Goal: Task Accomplishment & Management: Manage account settings

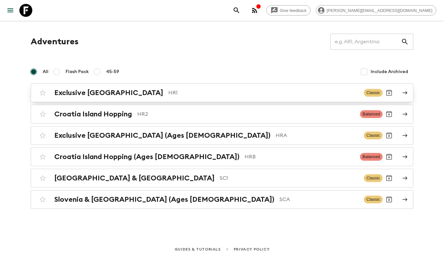
click at [108, 89] on h2 "Exclusive [GEOGRAPHIC_DATA]" at bounding box center [108, 93] width 109 height 8
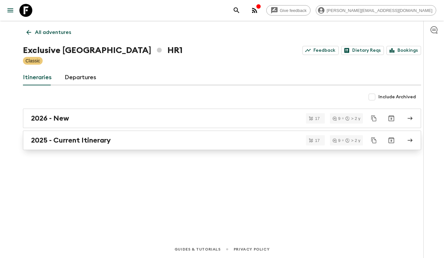
click at [89, 139] on h2 "2025 - Current Itinerary" at bounding box center [71, 140] width 80 height 8
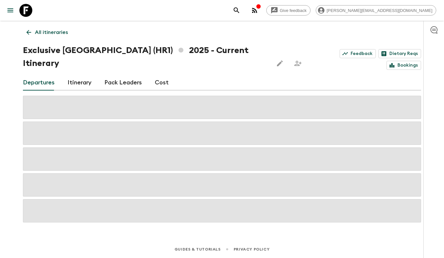
click at [208, 52] on h1 "Exclusive Croatia (HR1) 2025 - Current Itinerary" at bounding box center [145, 57] width 245 height 26
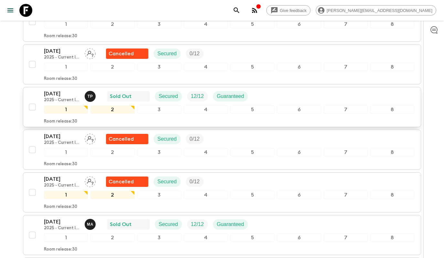
scroll to position [440, 0]
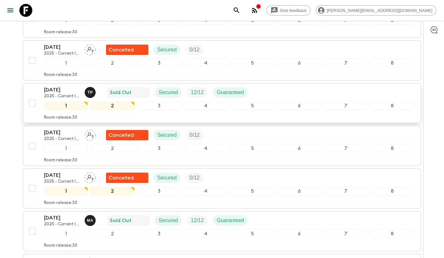
click at [285, 86] on div "07 Sep 2025 2025 - Current Itinerary T P Sold Out Secured 12 / 12 Guaranteed" at bounding box center [229, 92] width 370 height 13
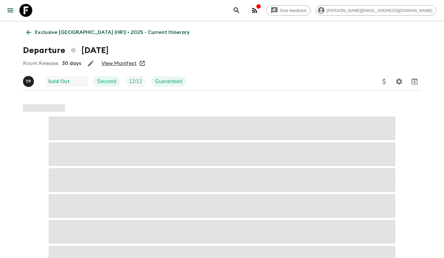
click at [122, 64] on link "View Manifest" at bounding box center [118, 63] width 35 height 6
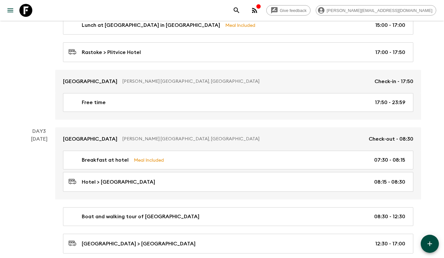
scroll to position [400, 0]
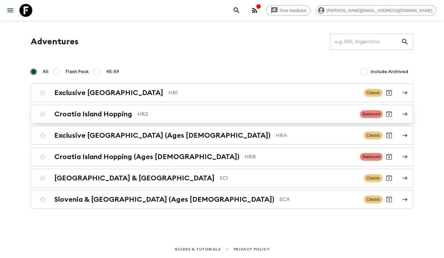
click at [158, 115] on p "HR2" at bounding box center [245, 114] width 217 height 8
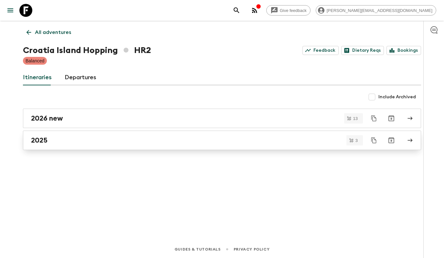
click at [140, 137] on div "2025" at bounding box center [216, 140] width 370 height 8
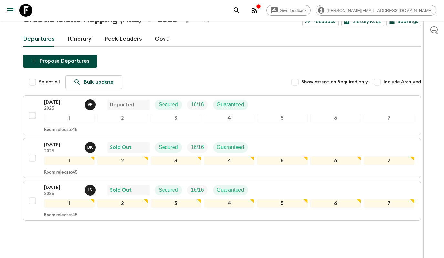
scroll to position [32, 0]
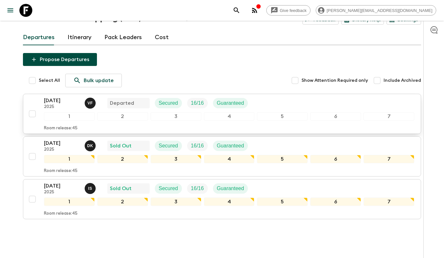
click at [290, 108] on div "[DATE] 2025 V F Departed Secured 16 / 16 Guaranteed" at bounding box center [229, 103] width 370 height 13
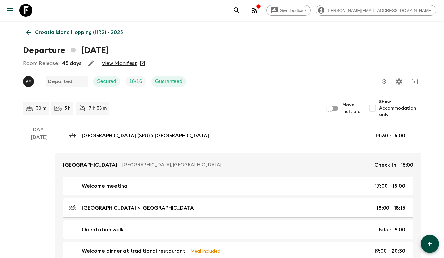
click at [121, 64] on link "View Manifest" at bounding box center [119, 63] width 35 height 6
